Goal: Task Accomplishment & Management: Use online tool/utility

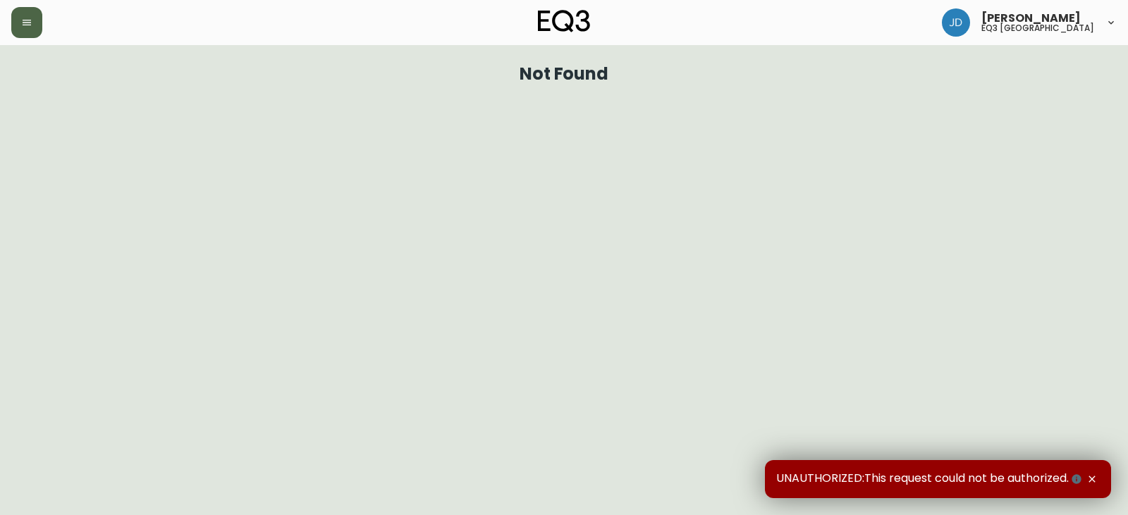
click at [23, 28] on button "button" at bounding box center [26, 22] width 31 height 31
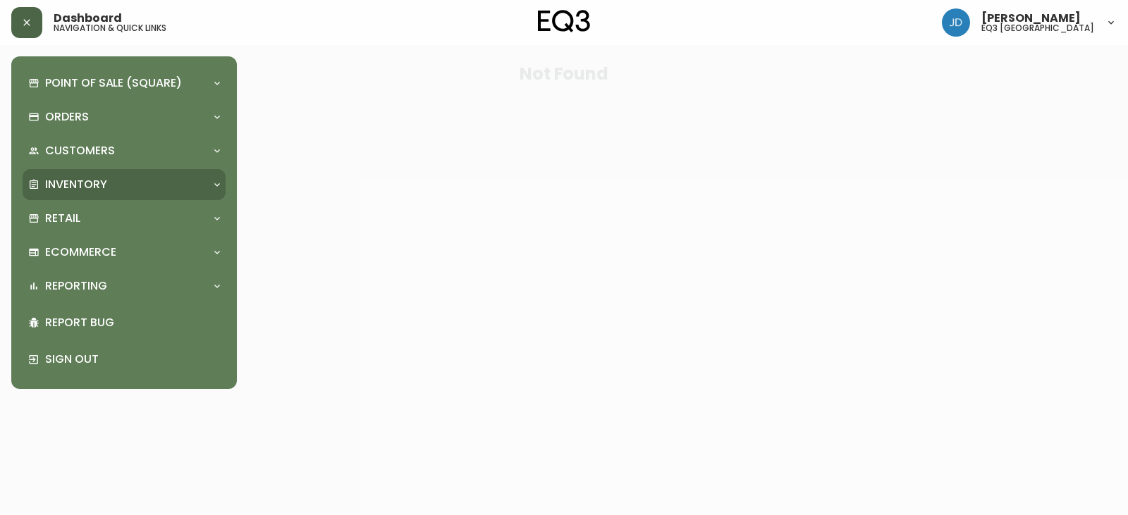
click at [128, 186] on div "Inventory" at bounding box center [117, 185] width 178 height 16
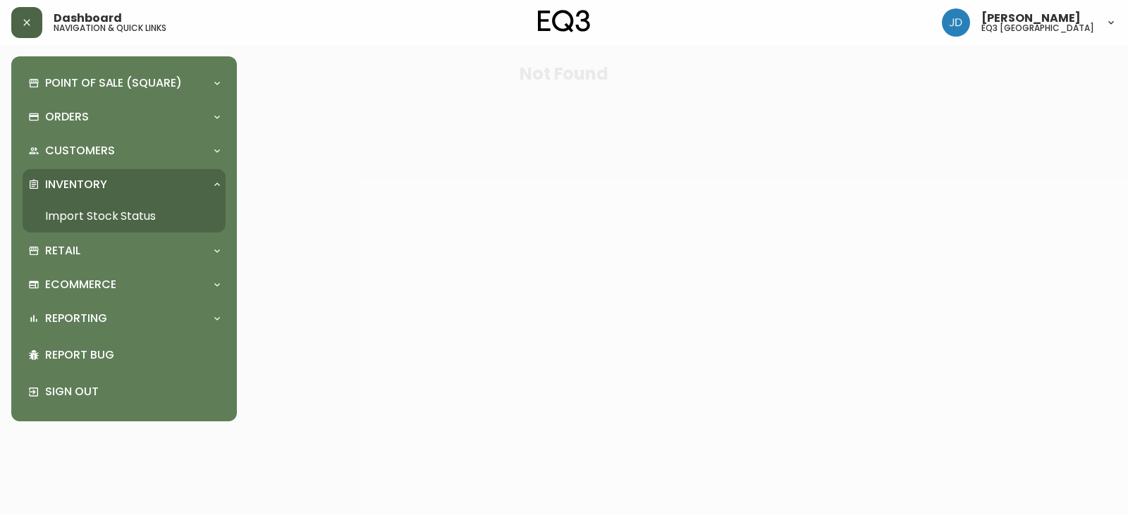
click at [105, 220] on link "Import Stock Status" at bounding box center [124, 216] width 203 height 32
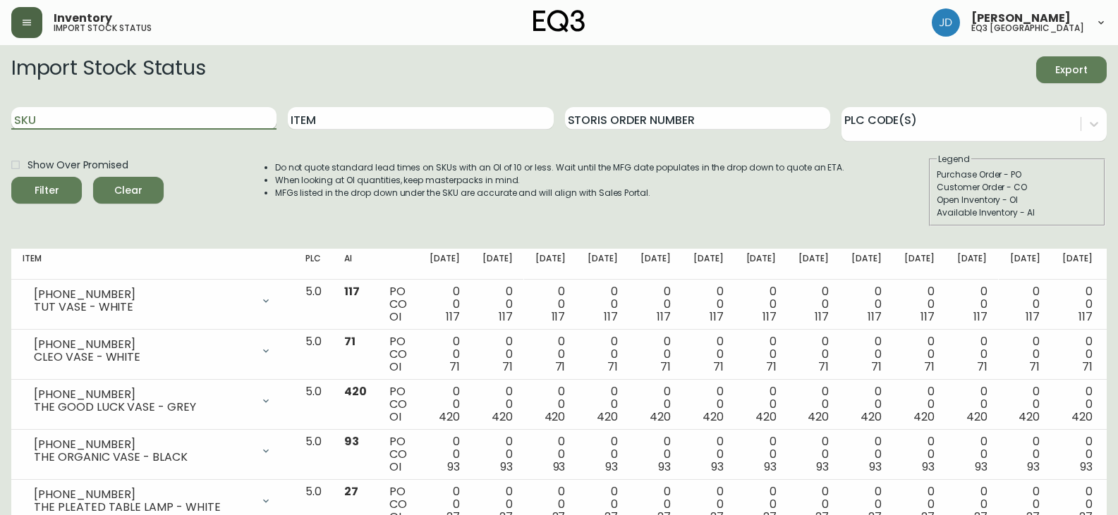
click at [155, 124] on input "SKU" at bounding box center [143, 118] width 265 height 23
click at [11, 177] on button "Filter" at bounding box center [46, 190] width 71 height 27
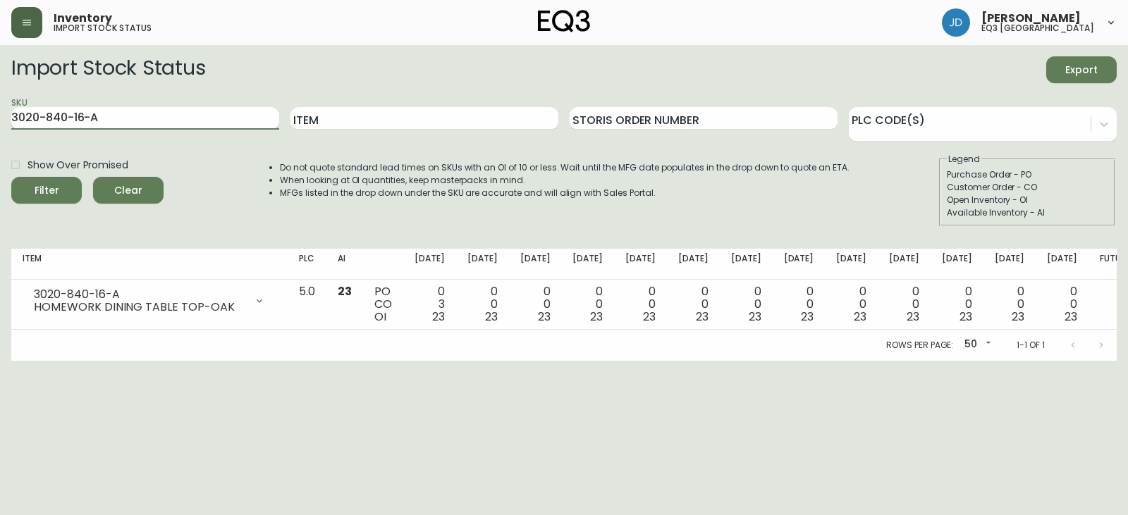
click at [118, 123] on input "3020-840-16-A" at bounding box center [145, 118] width 268 height 23
type input "3020-840-16-B"
click at [11, 177] on button "Filter" at bounding box center [46, 190] width 71 height 27
